Goal: Check status

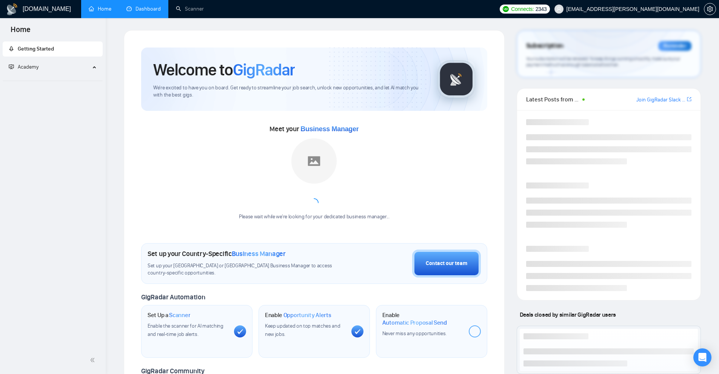
click at [143, 11] on link "Dashboard" at bounding box center [143, 9] width 34 height 6
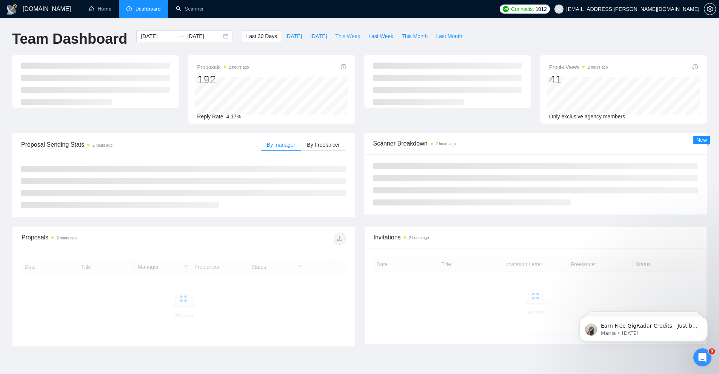
click at [344, 38] on span "This Week" at bounding box center [347, 36] width 25 height 8
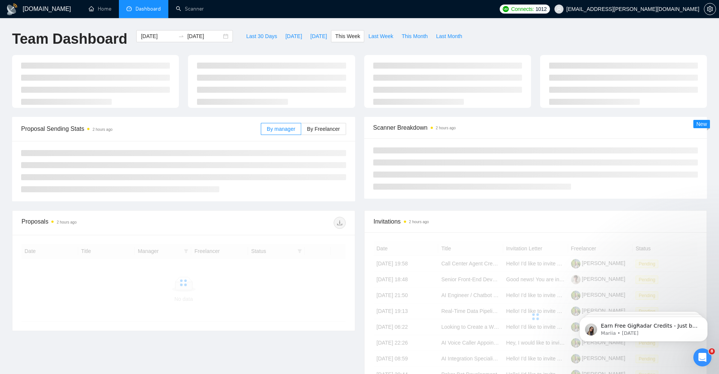
type input "[DATE]"
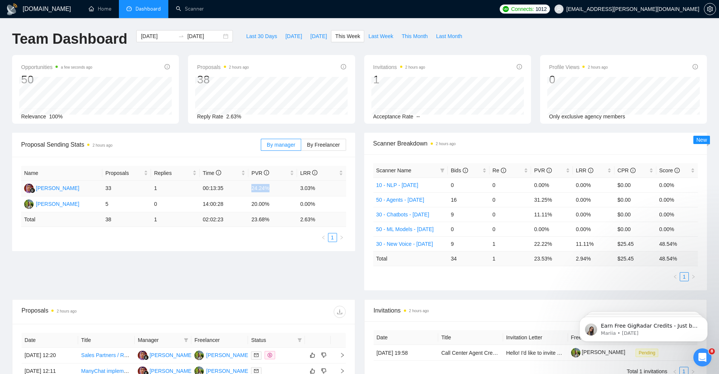
drag, startPoint x: 253, startPoint y: 189, endPoint x: 275, endPoint y: 189, distance: 21.9
click at [275, 189] on td "24.24%" at bounding box center [272, 189] width 49 height 16
click at [244, 146] on span "Proposal Sending Stats 2 hours ago" at bounding box center [141, 144] width 240 height 9
click at [237, 146] on span "Proposal Sending Stats 2 hours ago" at bounding box center [141, 144] width 240 height 9
